Goal: Navigation & Orientation: Find specific page/section

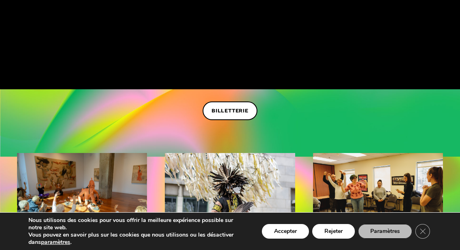
scroll to position [209, 0]
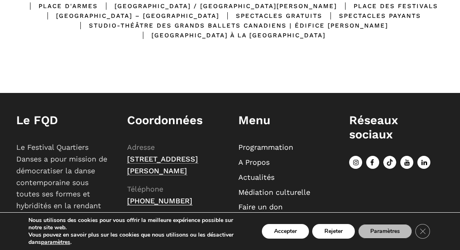
scroll to position [331, 0]
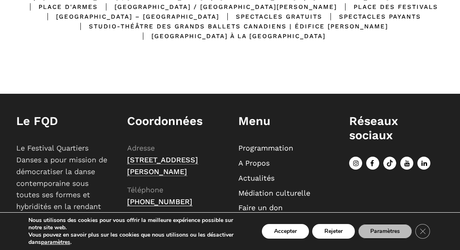
click at [425, 237] on icon "Close GDPR Cookie Banner" at bounding box center [422, 231] width 15 height 12
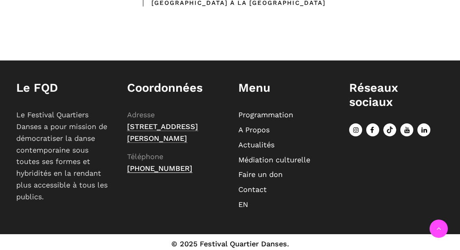
scroll to position [342, 0]
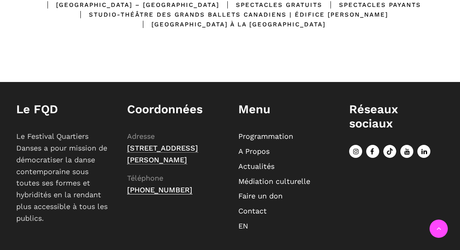
click at [265, 149] on link "A Propos" at bounding box center [253, 151] width 31 height 9
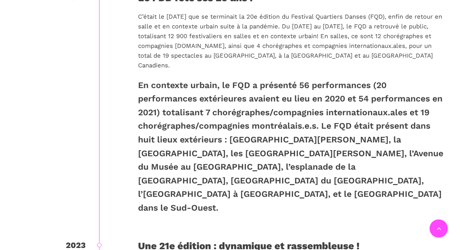
scroll to position [1513, 0]
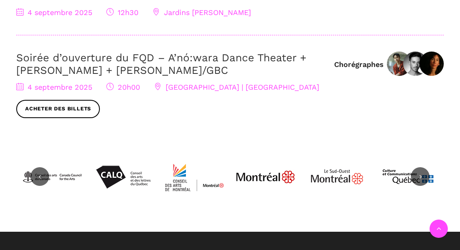
scroll to position [396, 0]
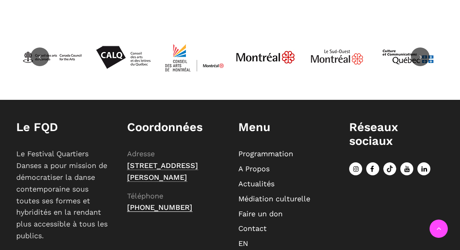
scroll to position [631, 0]
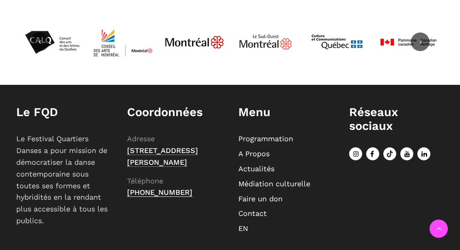
click at [265, 217] on link "Contact" at bounding box center [252, 213] width 28 height 9
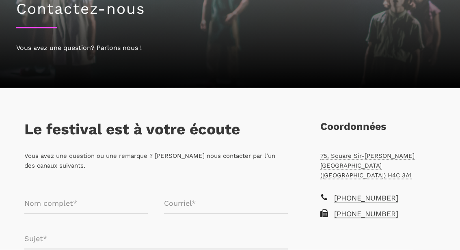
scroll to position [79, 0]
